Goal: Answer question/provide support: Share knowledge or assist other users

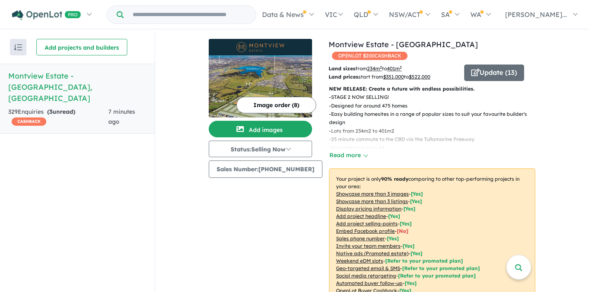
scroll to position [277, 0]
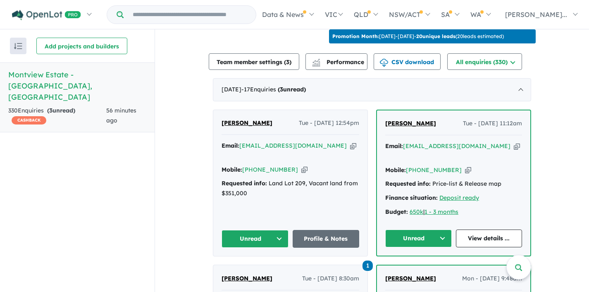
scroll to position [281, 0]
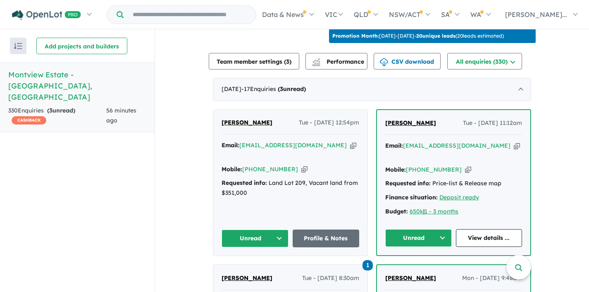
click at [277, 229] on button "Unread" at bounding box center [254, 238] width 67 height 18
click at [250, 267] on button "Assigned" at bounding box center [258, 276] width 72 height 19
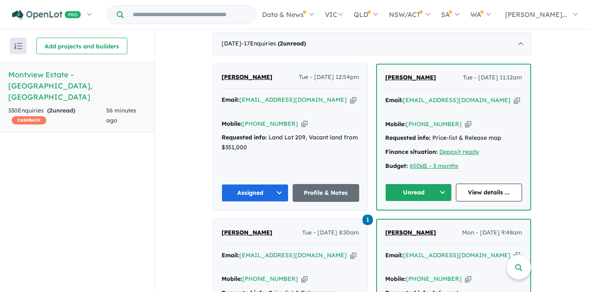
scroll to position [332, 0]
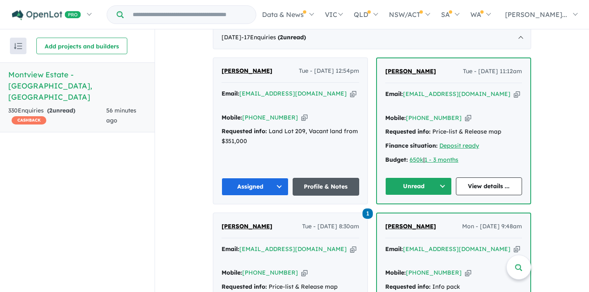
click at [325, 178] on link "Profile & Notes" at bounding box center [325, 187] width 67 height 18
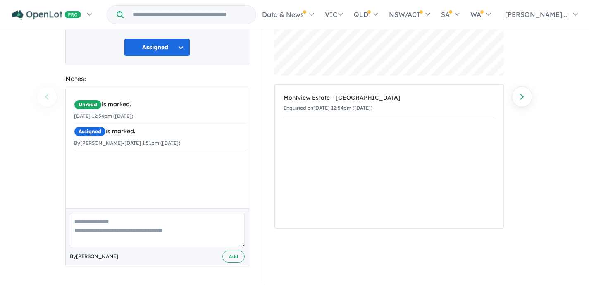
scroll to position [92, 0]
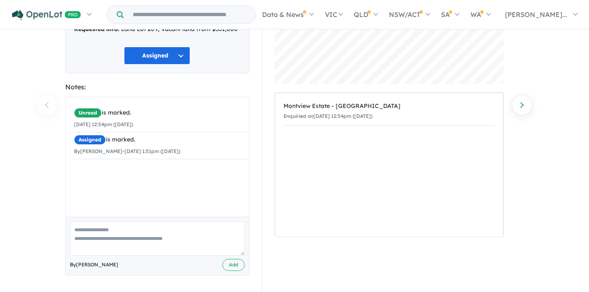
click at [96, 221] on textarea at bounding box center [157, 238] width 175 height 34
type textarea "**********"
click at [228, 265] on button "Add" at bounding box center [233, 265] width 22 height 12
